Goal: Transaction & Acquisition: Purchase product/service

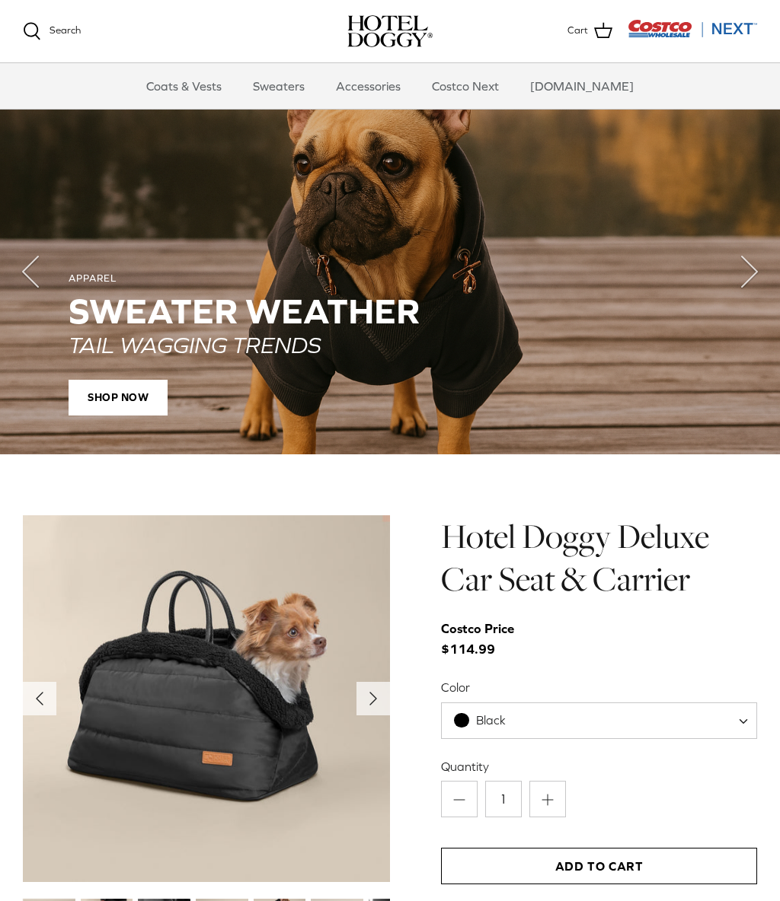
scroll to position [1033, 0]
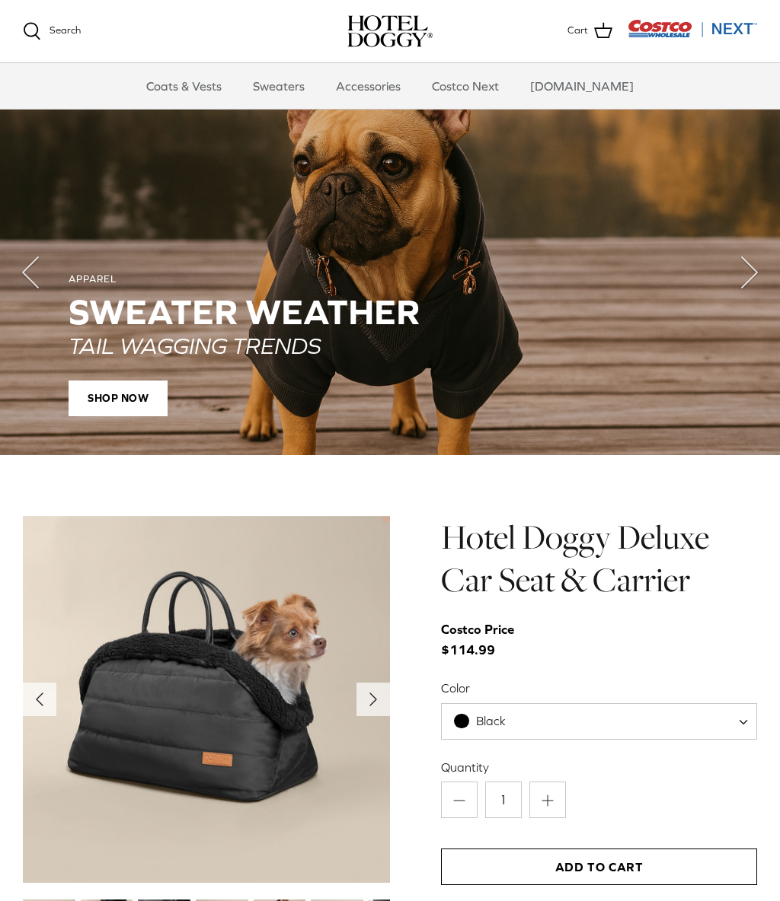
click at [123, 400] on span "SHOP NOW" at bounding box center [118, 399] width 99 height 37
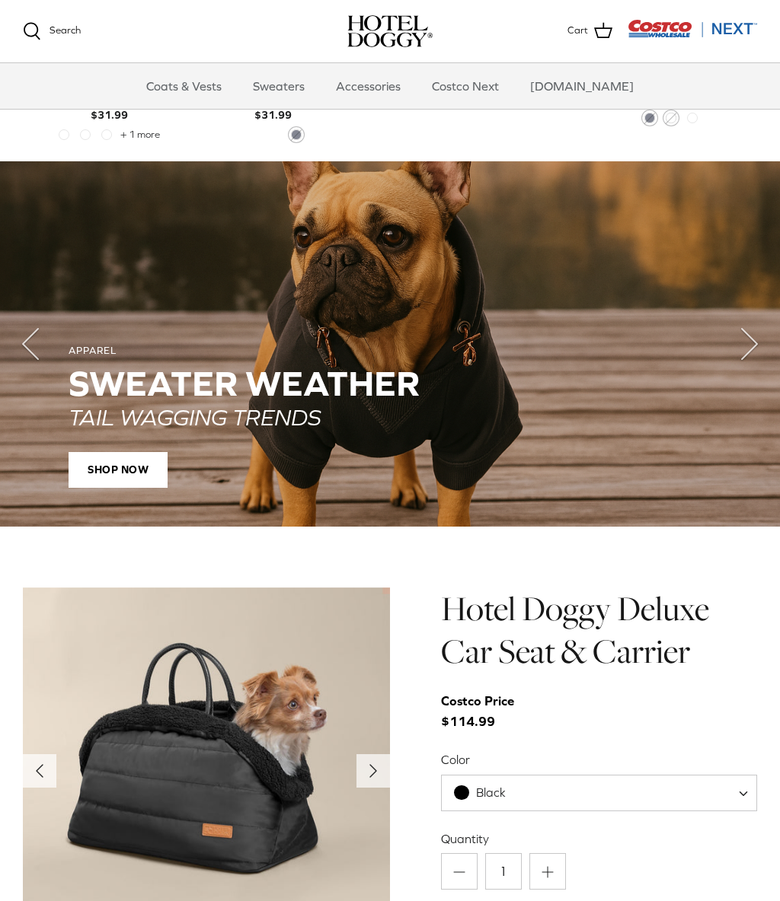
click at [267, 776] on img at bounding box center [206, 771] width 367 height 367
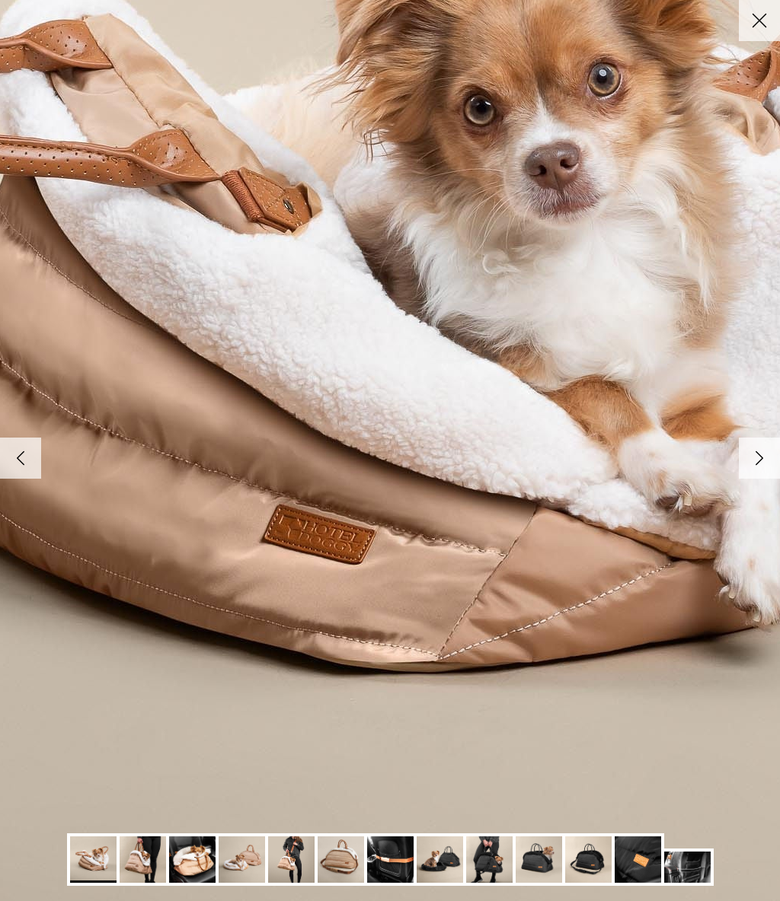
click at [761, 467] on icon "Right" at bounding box center [759, 458] width 26 height 26
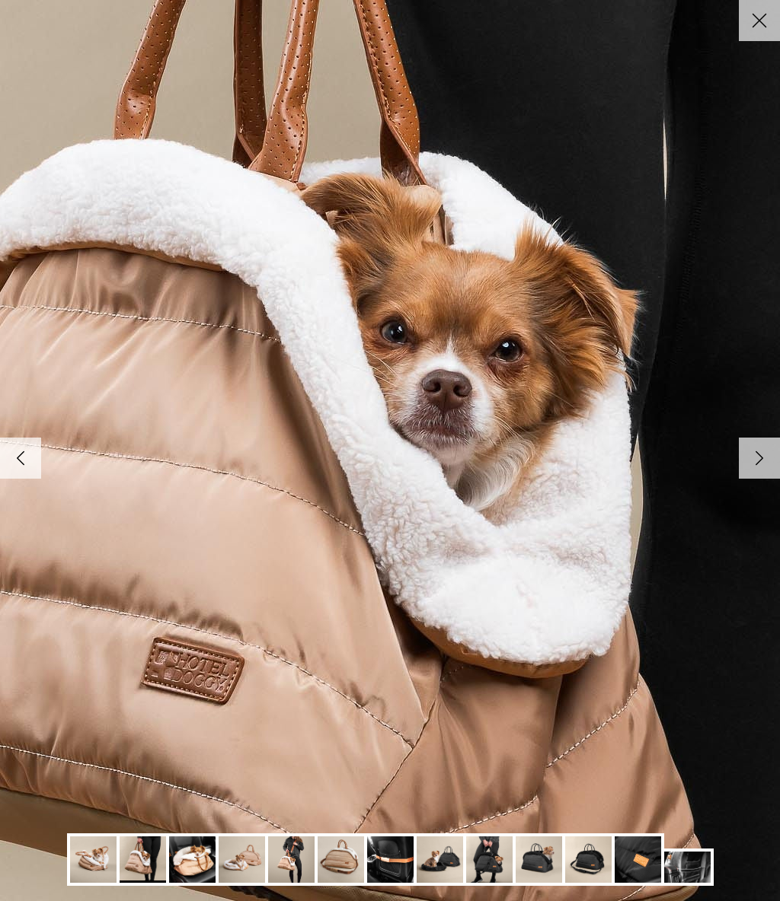
click at [769, 465] on icon "Right" at bounding box center [759, 458] width 26 height 26
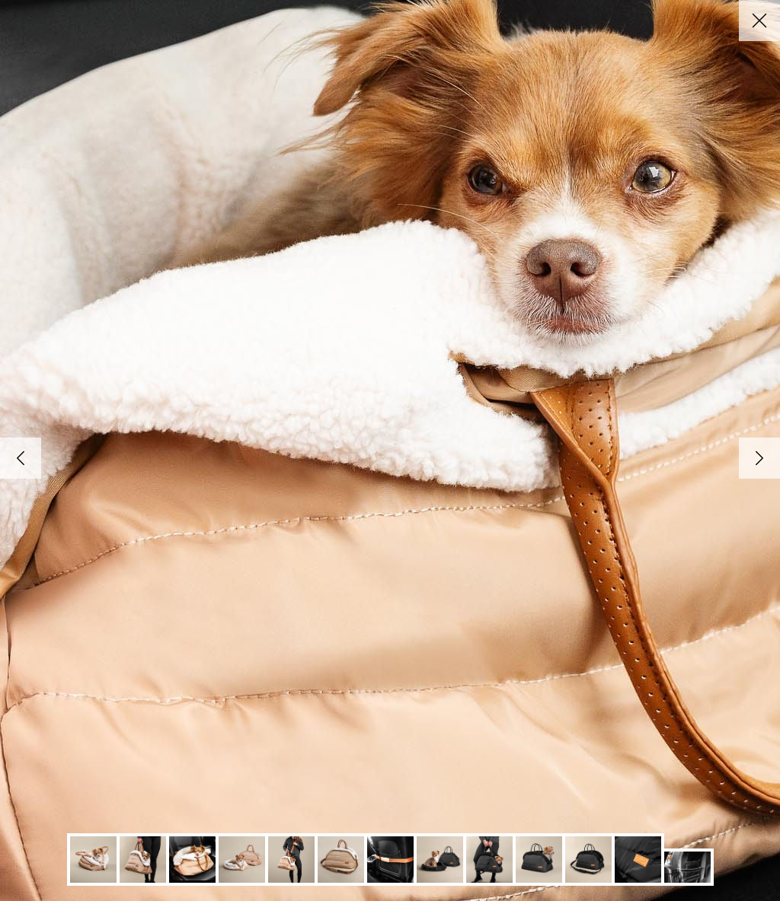
click at [771, 451] on icon "Right" at bounding box center [759, 458] width 26 height 26
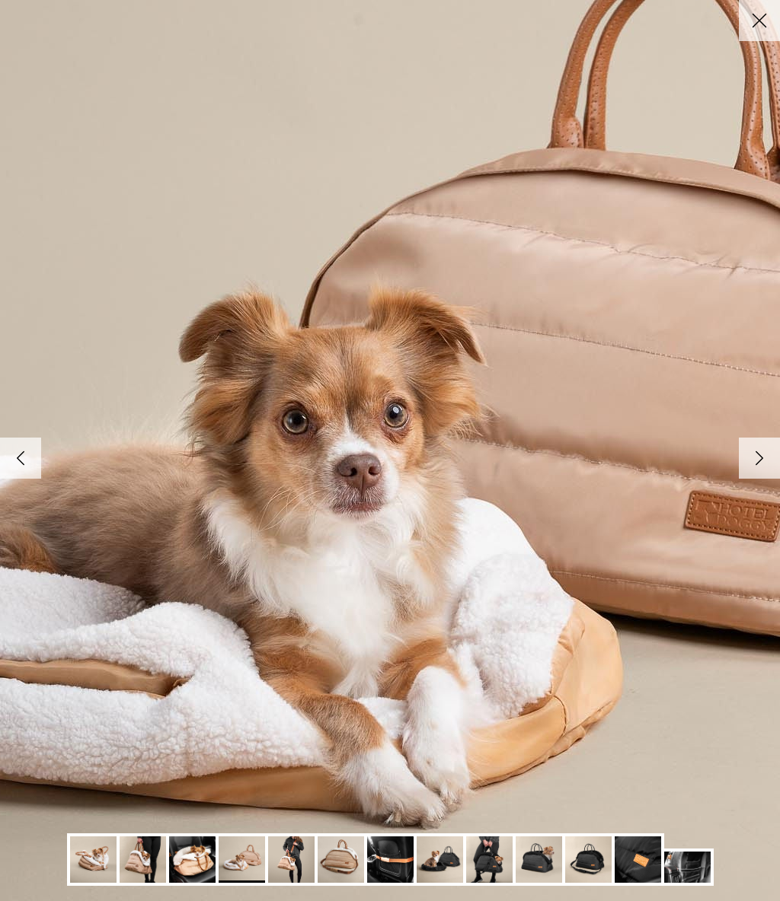
click at [770, 458] on icon "Right" at bounding box center [759, 458] width 26 height 26
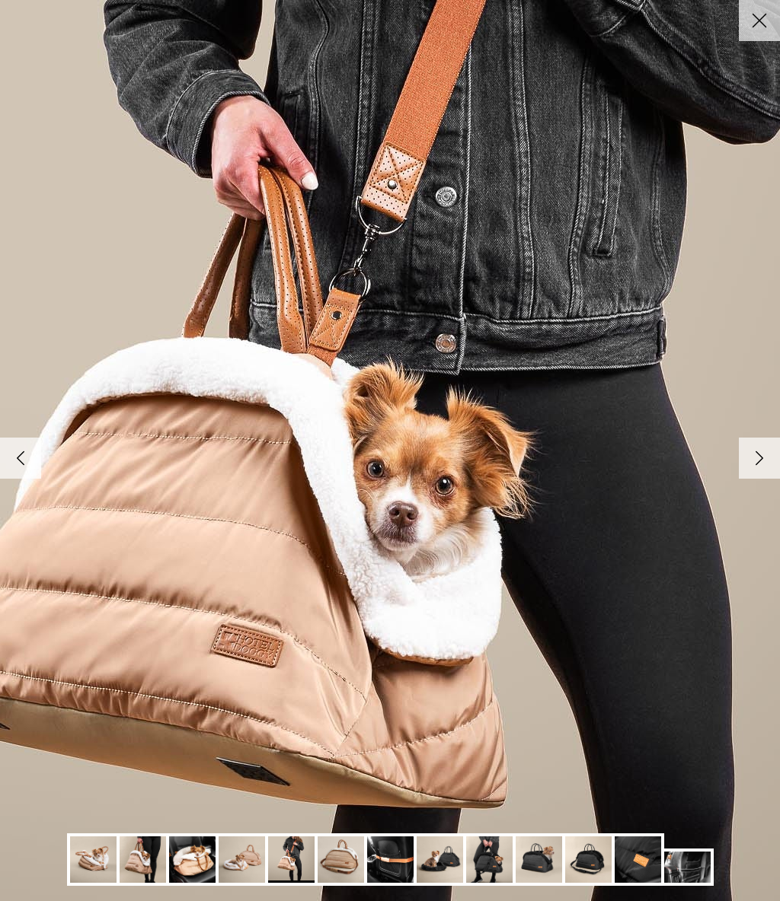
click at [773, 456] on link "Right" at bounding box center [758, 458] width 41 height 41
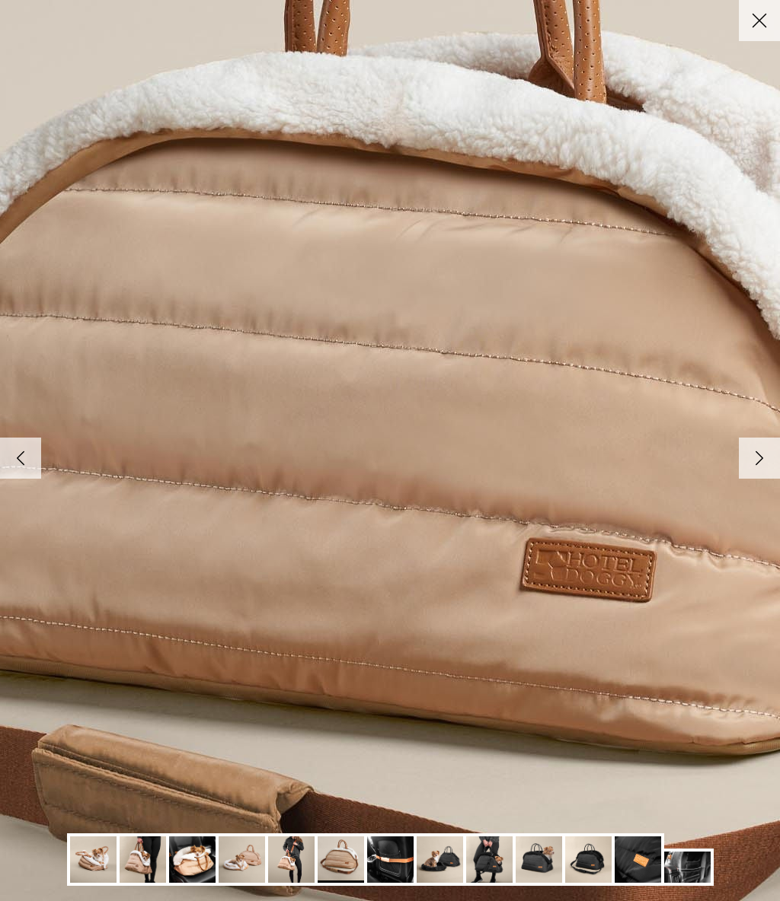
click at [770, 461] on icon "Right" at bounding box center [759, 458] width 26 height 26
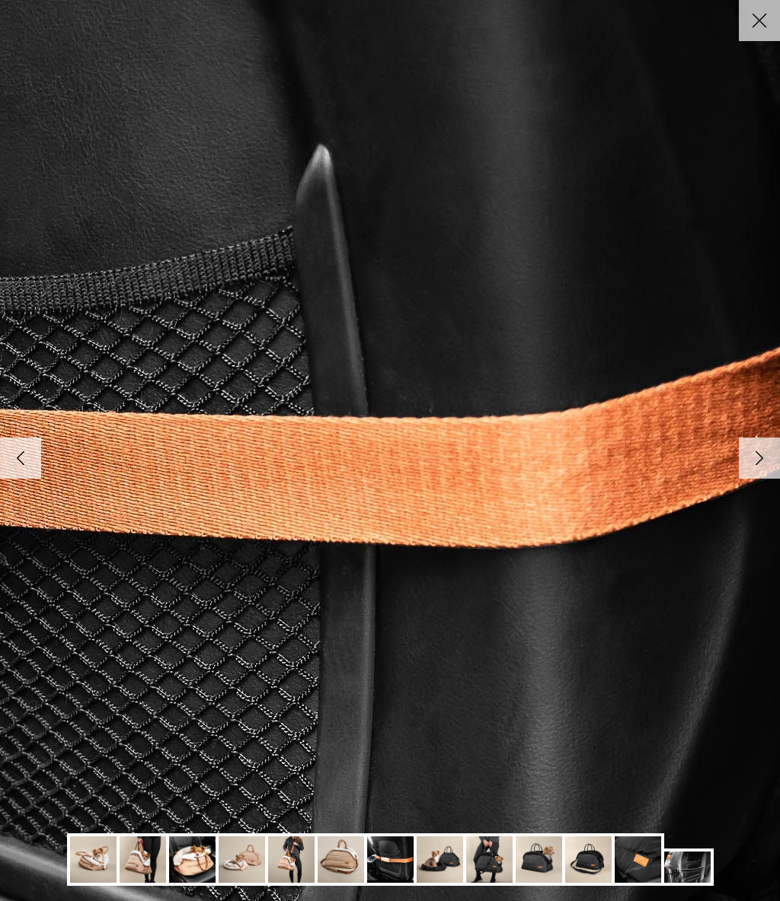
click at [768, 464] on icon "Right" at bounding box center [759, 458] width 26 height 26
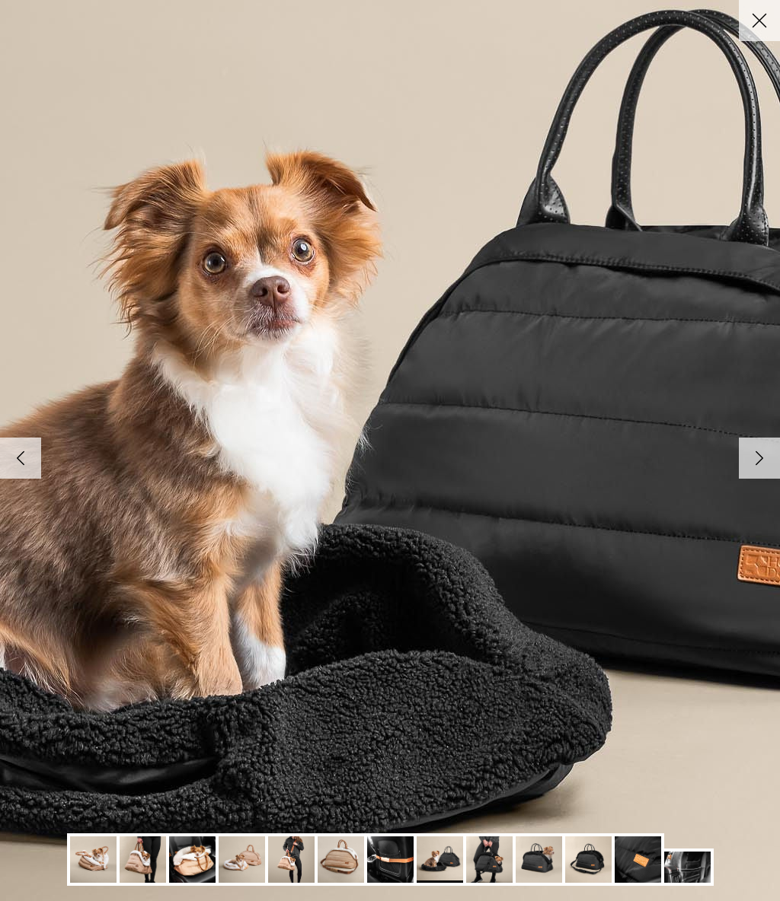
click at [754, 474] on link "Right" at bounding box center [758, 458] width 41 height 41
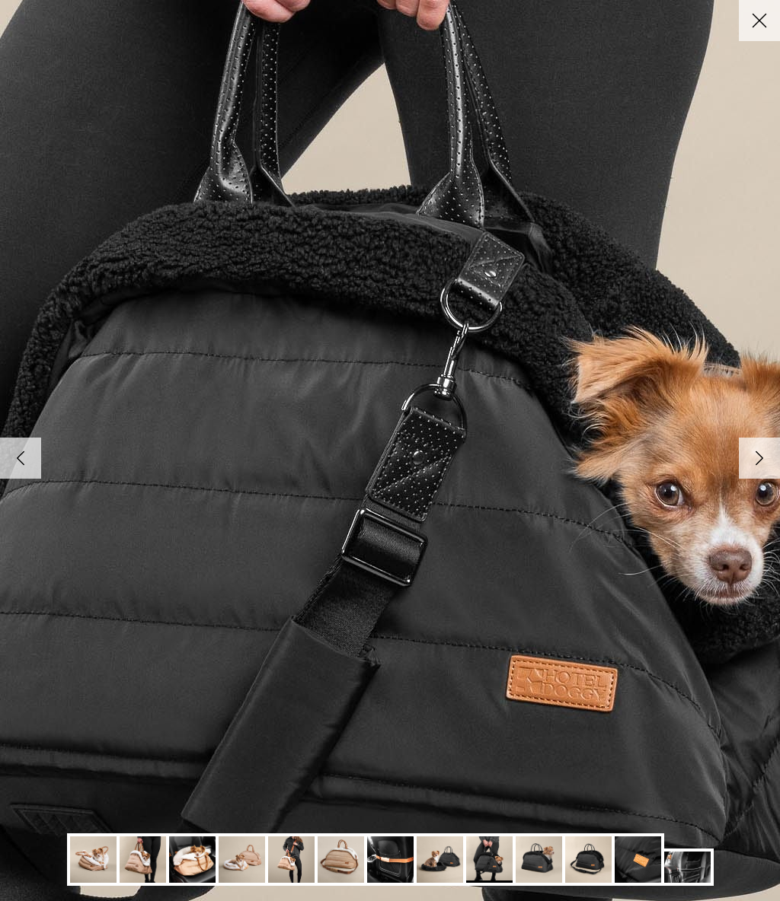
click at [769, 470] on icon "Right" at bounding box center [759, 458] width 26 height 26
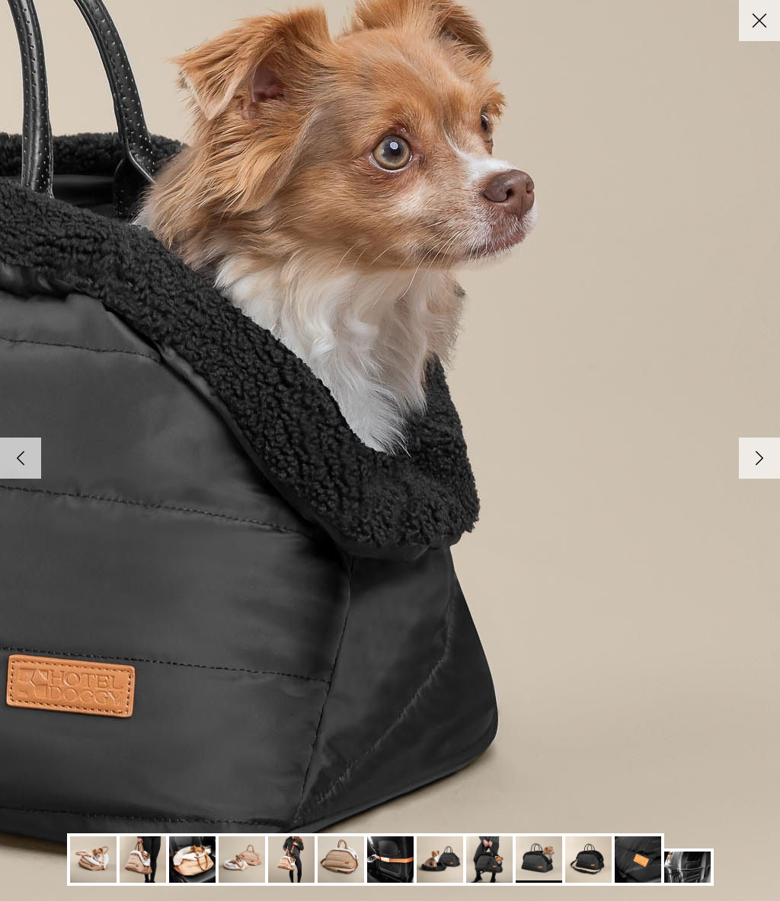
click at [755, 477] on link "Right" at bounding box center [758, 458] width 41 height 41
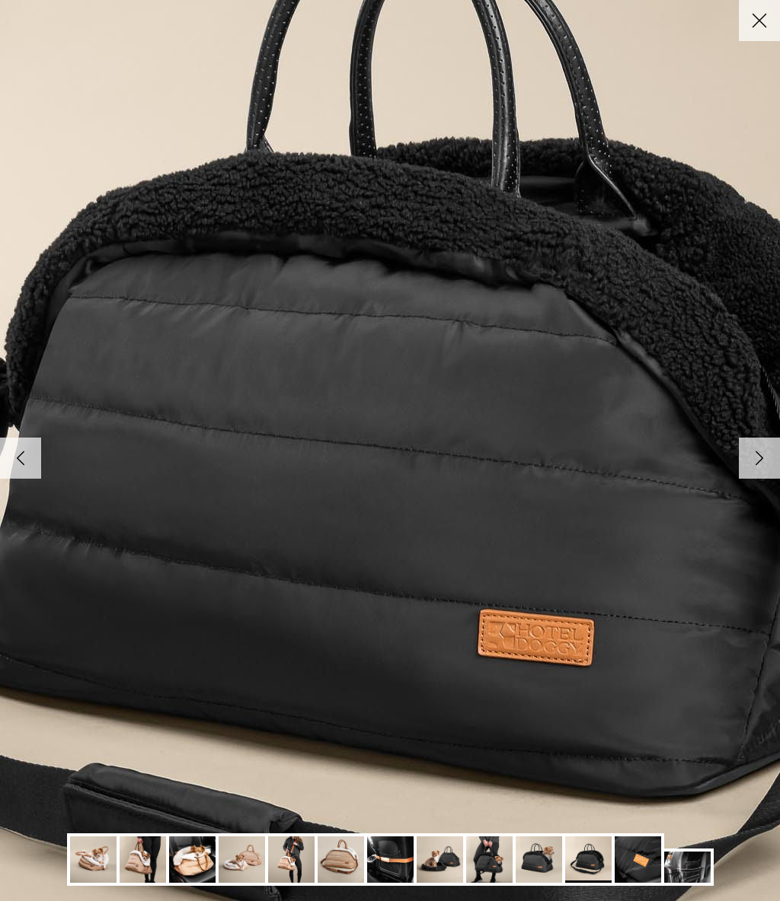
click at [758, 469] on icon "Right" at bounding box center [759, 458] width 26 height 26
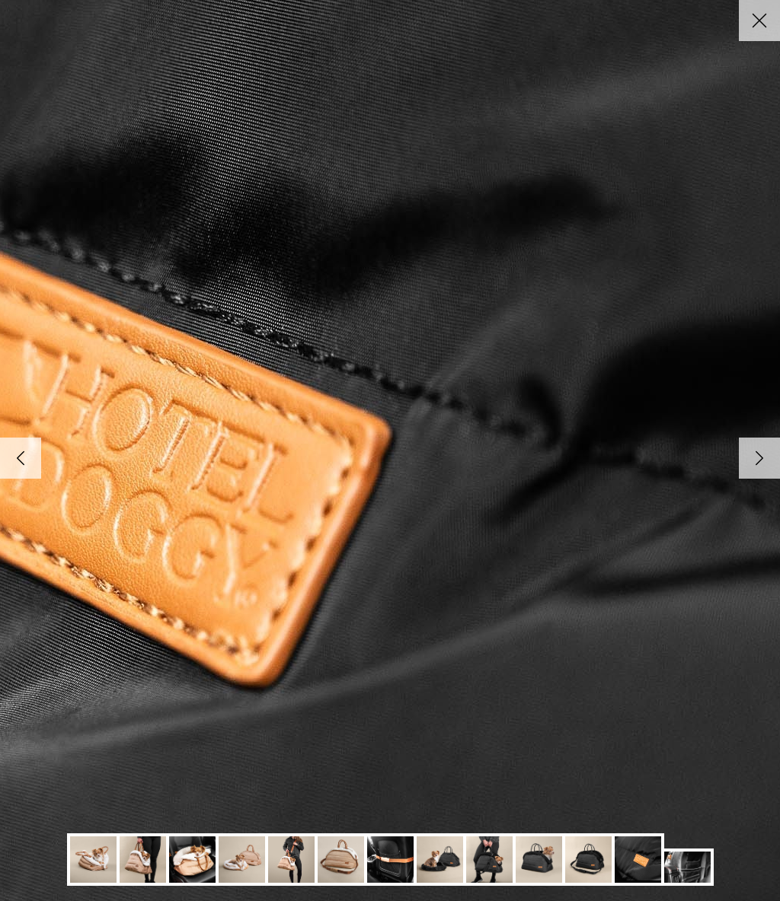
click at [764, 468] on icon "Right" at bounding box center [759, 458] width 26 height 26
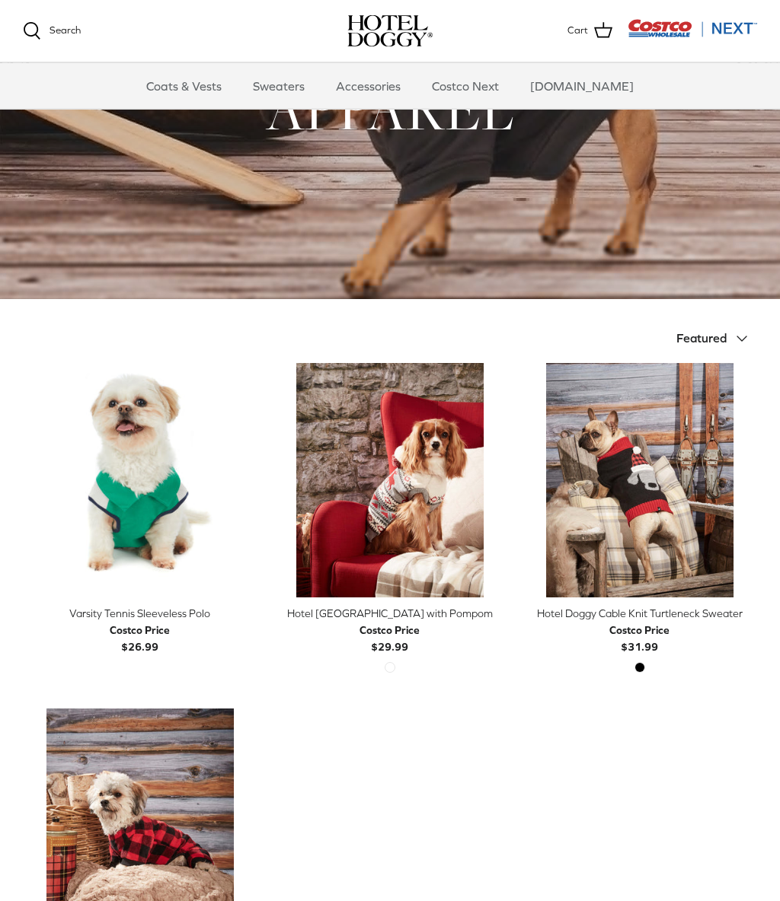
scroll to position [101, 0]
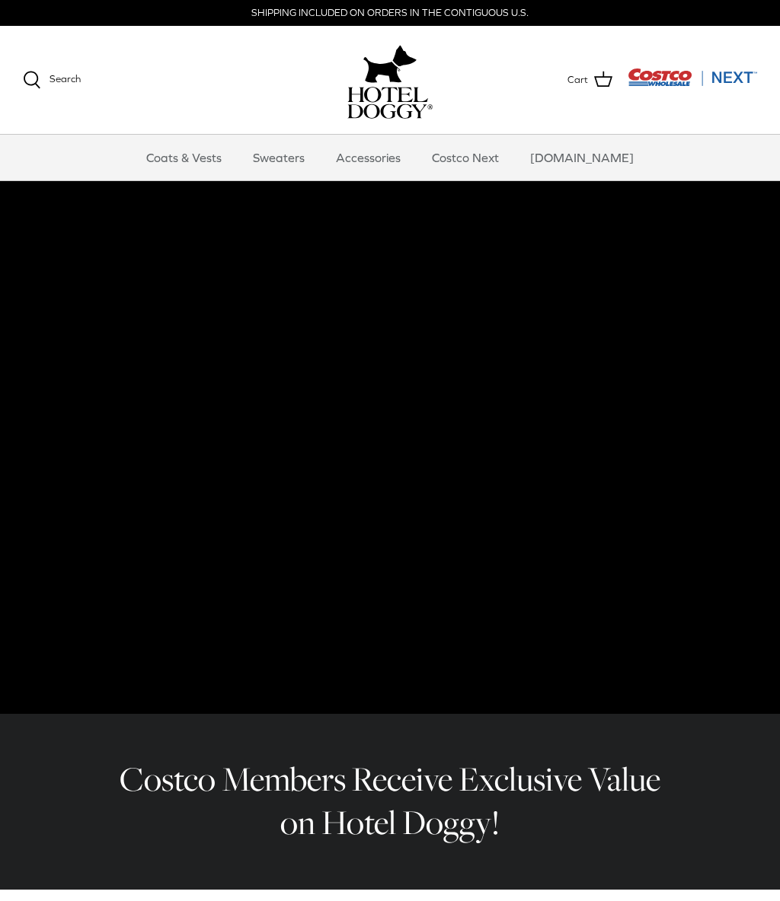
click at [394, 159] on link "Accessories" at bounding box center [368, 158] width 92 height 46
